Goal: Book appointment/travel/reservation

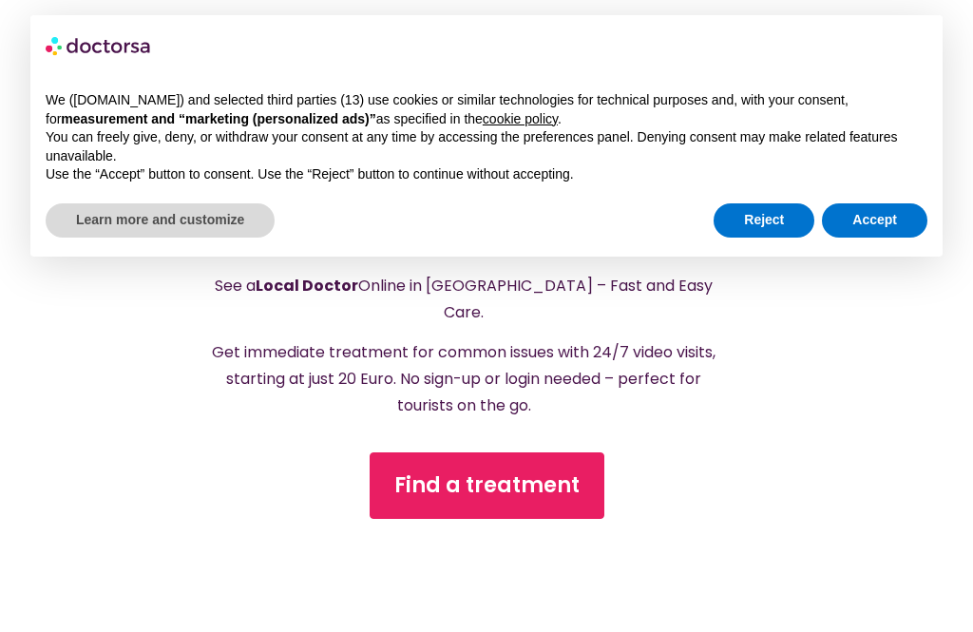
scroll to position [358, 0]
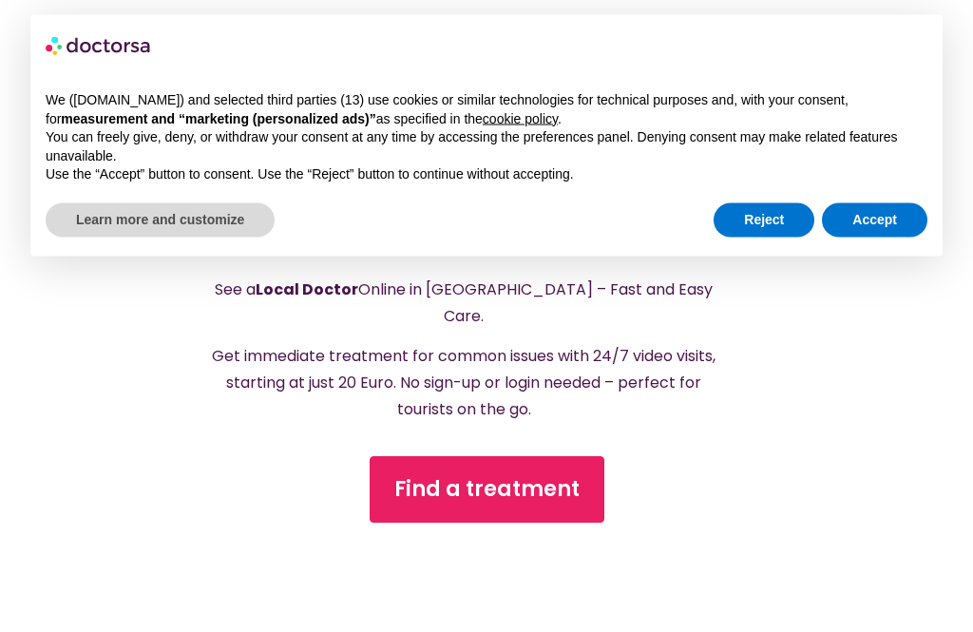
click at [880, 218] on button "Accept" at bounding box center [874, 220] width 105 height 34
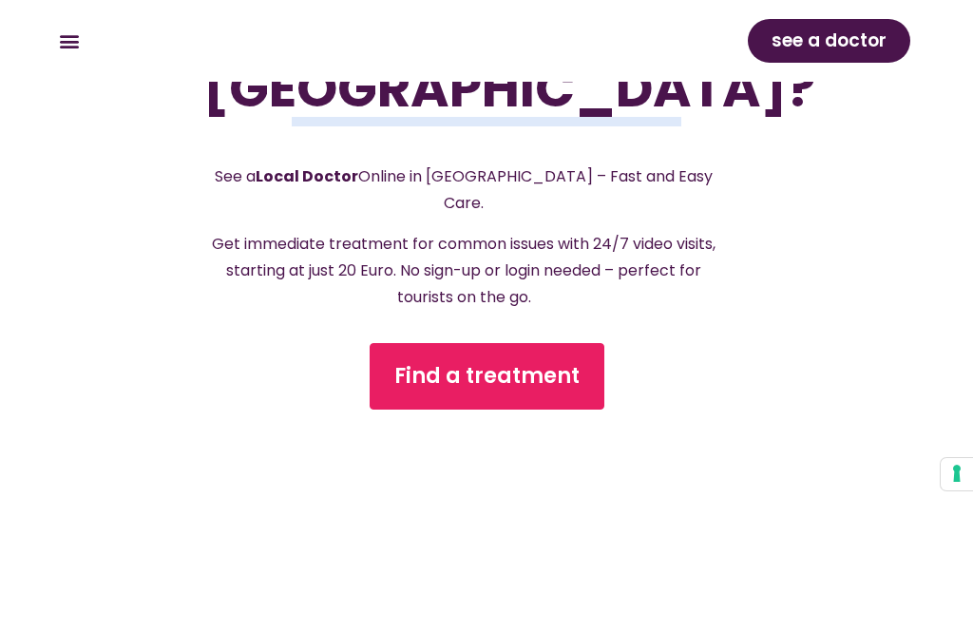
scroll to position [392, 0]
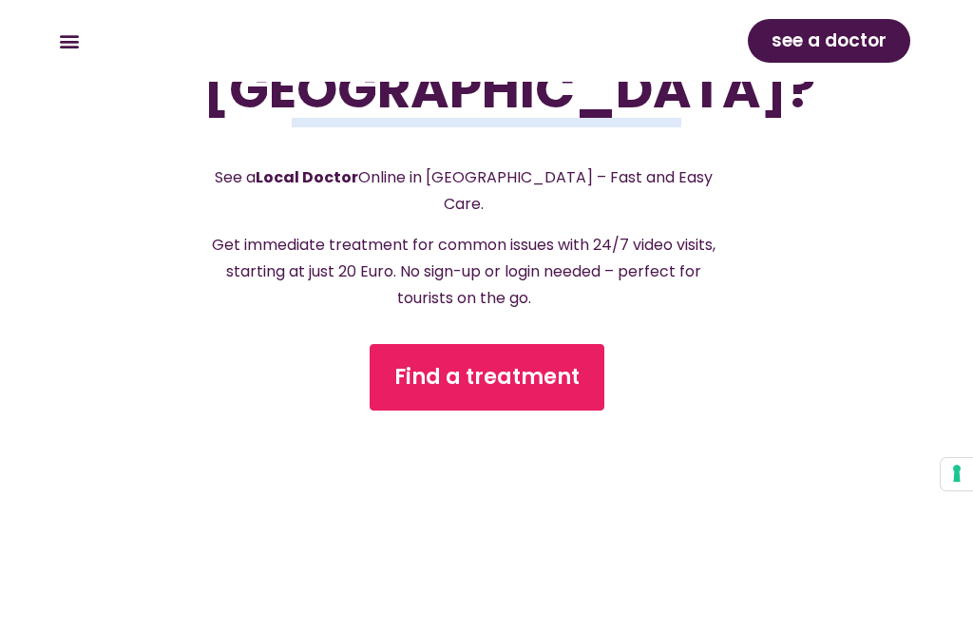
click at [526, 362] on span "Find a treatment" at bounding box center [486, 377] width 185 height 30
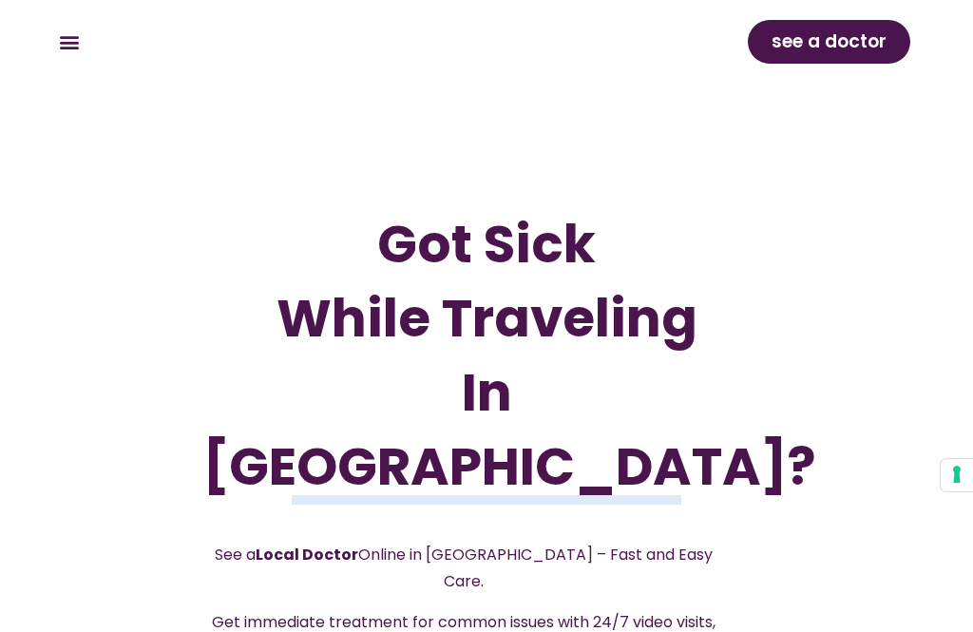
scroll to position [0, 0]
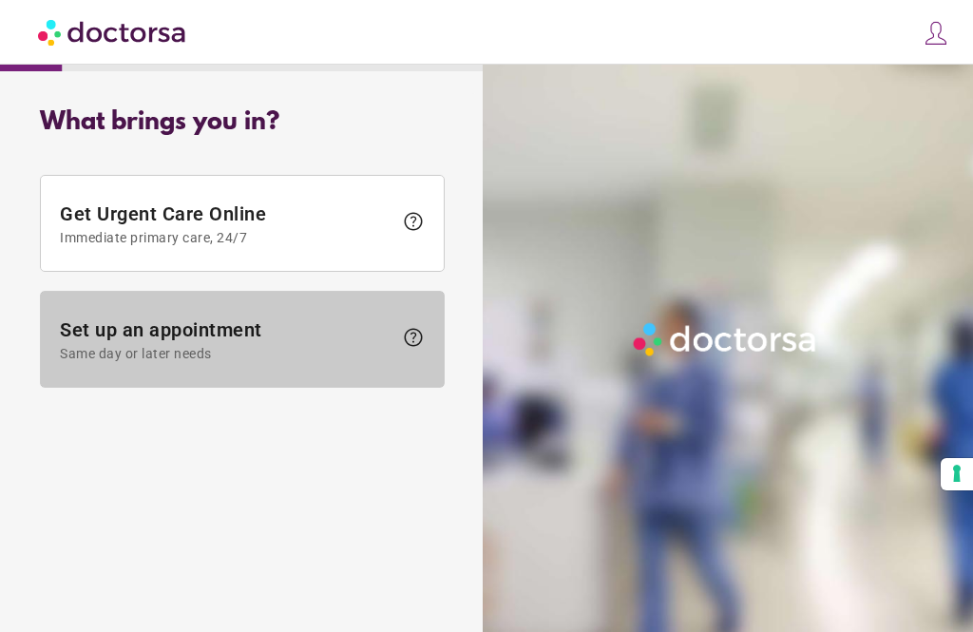
click at [343, 331] on span "Set up an appointment Same day or later needs" at bounding box center [226, 339] width 333 height 43
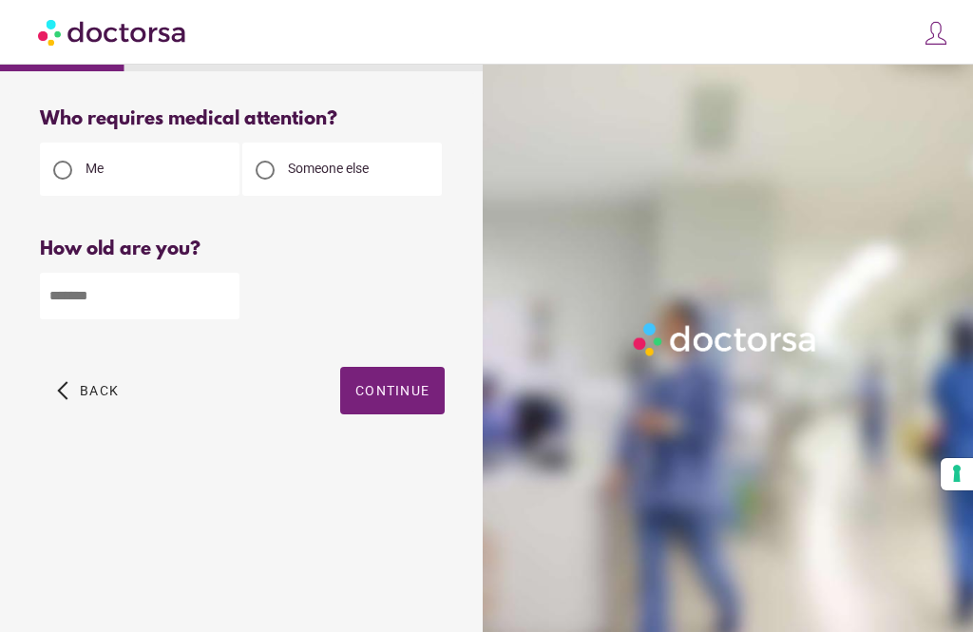
click at [167, 302] on input "number" at bounding box center [140, 296] width 200 height 47
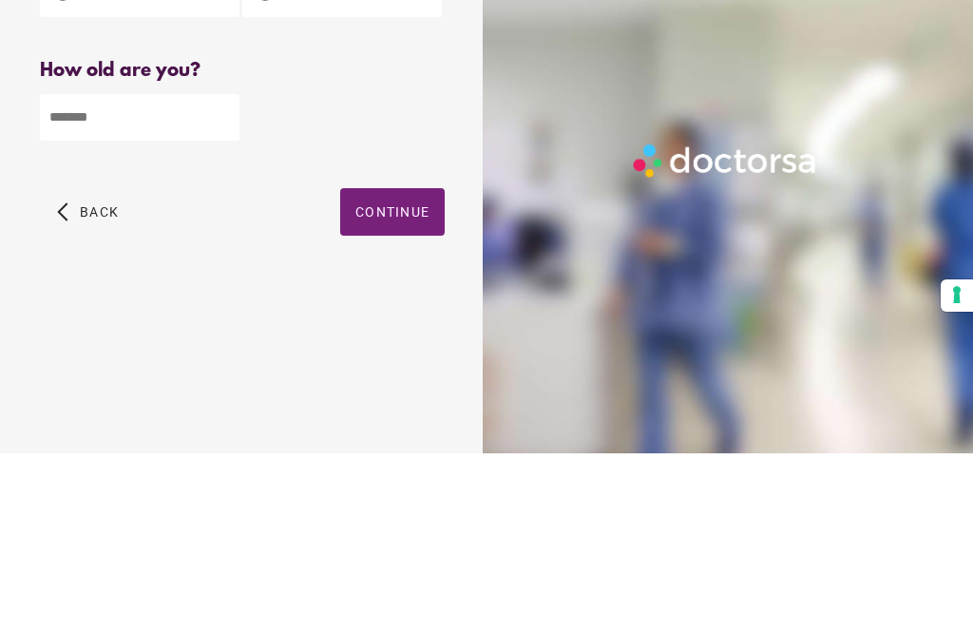
type input "**"
click at [417, 383] on span "Continue" at bounding box center [392, 390] width 74 height 15
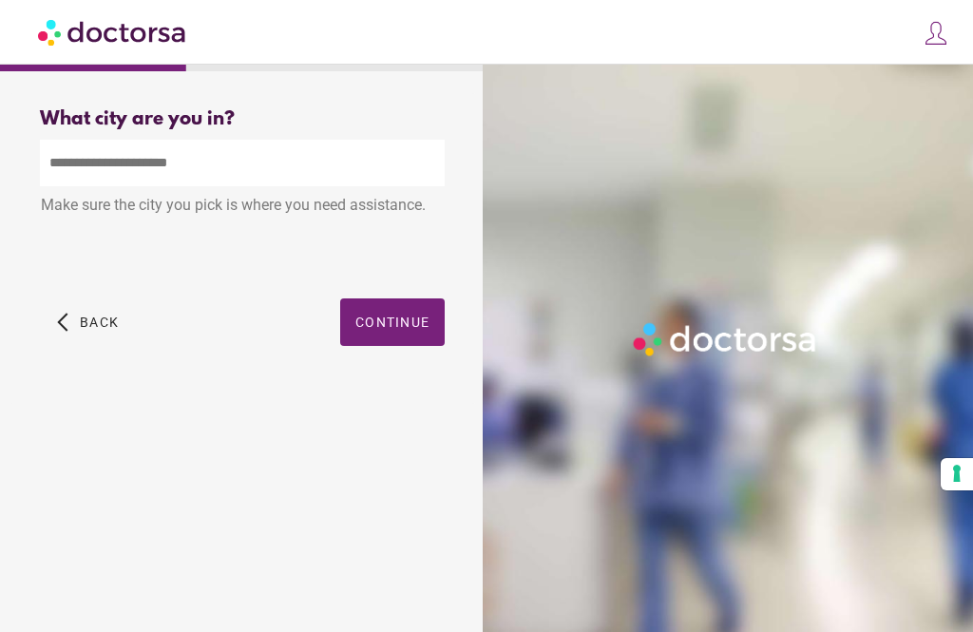
click at [217, 164] on input "text" at bounding box center [242, 163] width 405 height 47
type input "*"
